Goal: Check status

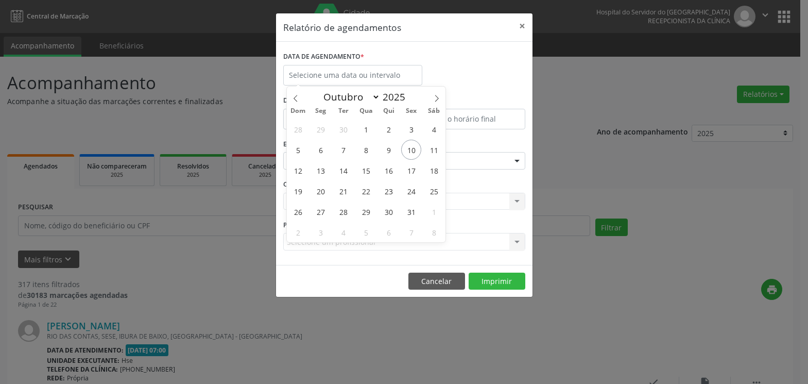
select select "9"
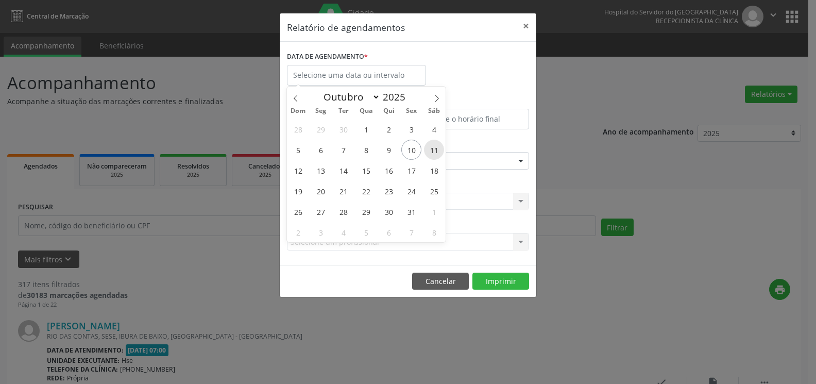
click at [433, 146] on span "11" at bounding box center [434, 150] width 20 height 20
type input "[DATE]"
click at [433, 146] on span "11" at bounding box center [434, 150] width 20 height 20
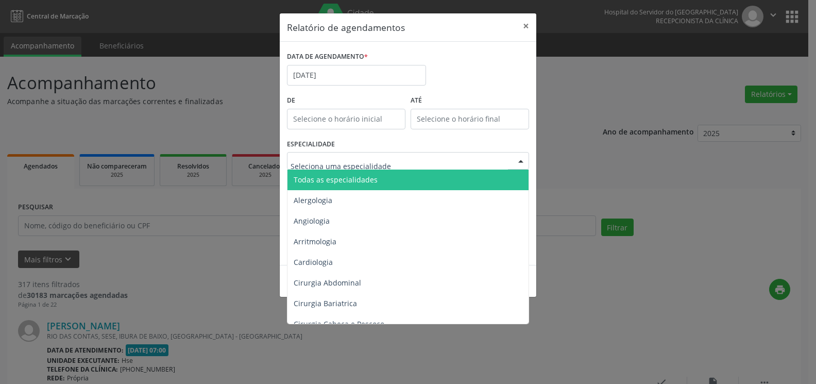
click at [429, 158] on div at bounding box center [408, 161] width 242 height 18
click at [423, 172] on span "Todas as especialidades" at bounding box center [408, 179] width 243 height 21
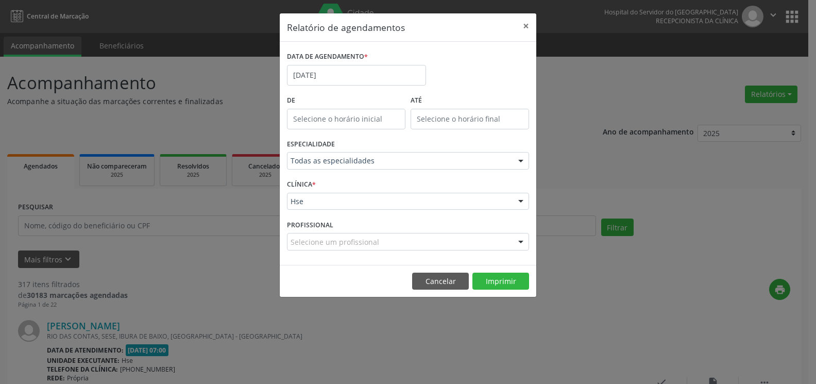
click at [416, 193] on div "Hse" at bounding box center [408, 202] width 242 height 18
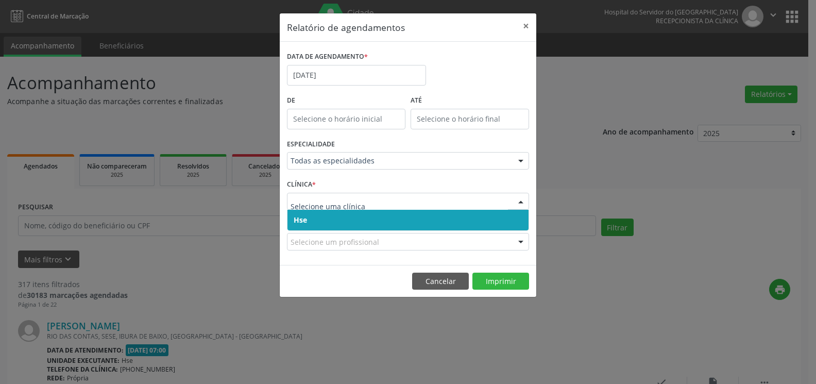
click at [413, 218] on span "Hse" at bounding box center [407, 220] width 241 height 21
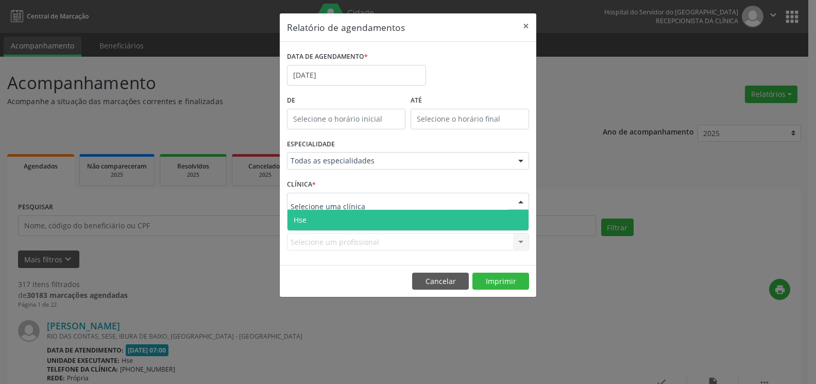
click at [412, 202] on div at bounding box center [408, 202] width 242 height 18
click at [414, 213] on span "Hse" at bounding box center [407, 220] width 241 height 21
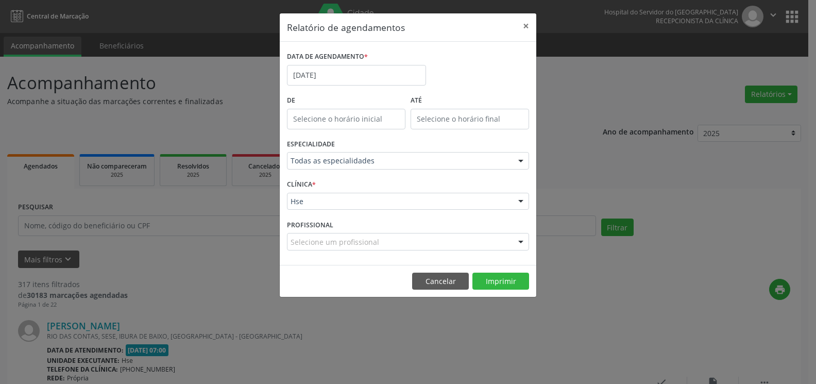
click at [406, 243] on div "Selecione um profissional" at bounding box center [408, 242] width 242 height 18
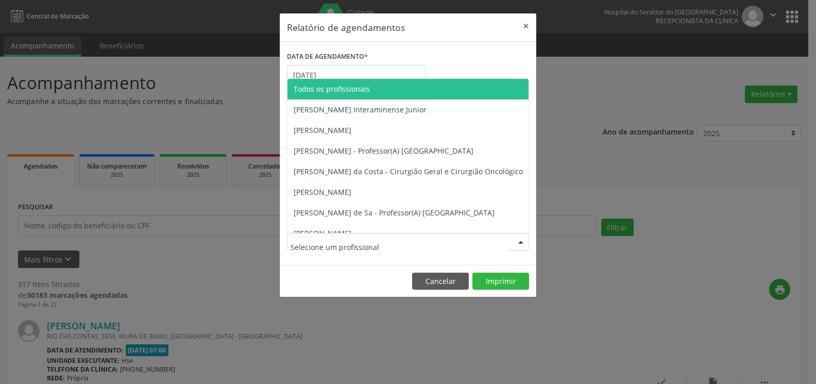
click at [414, 89] on span "Todos os profissionais" at bounding box center [460, 89] width 347 height 21
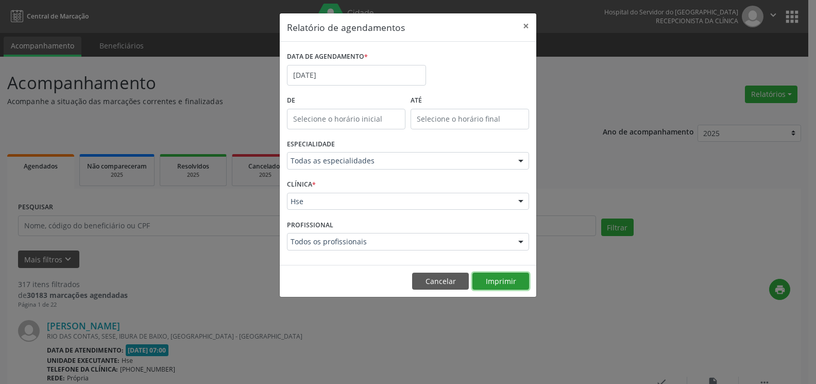
click at [485, 280] on button "Imprimir" at bounding box center [500, 282] width 57 height 18
click at [528, 28] on button "×" at bounding box center [526, 25] width 21 height 25
